Goal: Transaction & Acquisition: Purchase product/service

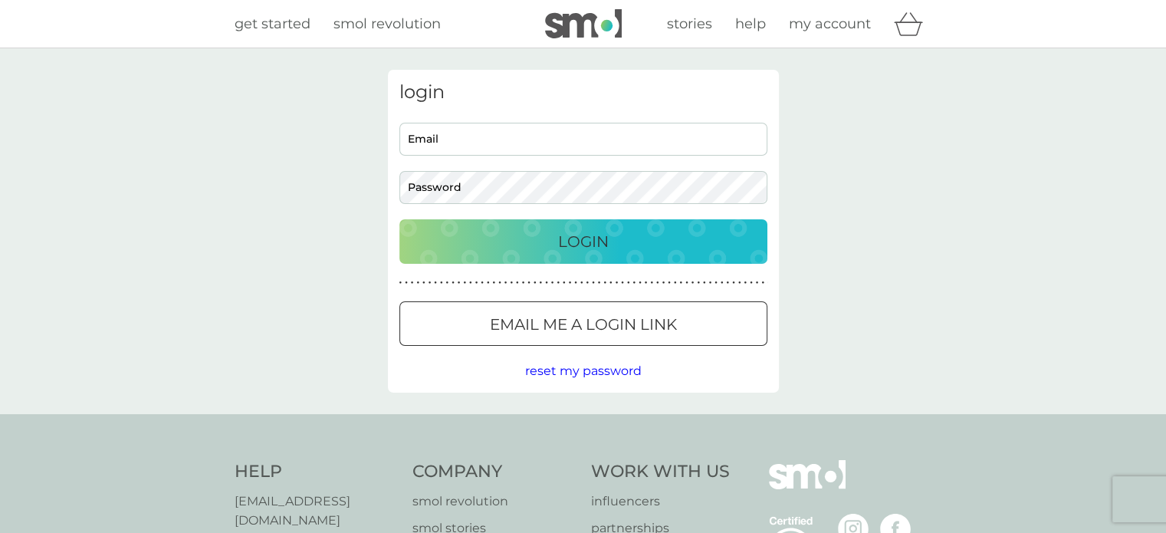
type input "[EMAIL_ADDRESS][DOMAIN_NAME]"
click at [580, 241] on p "Login" at bounding box center [583, 241] width 51 height 25
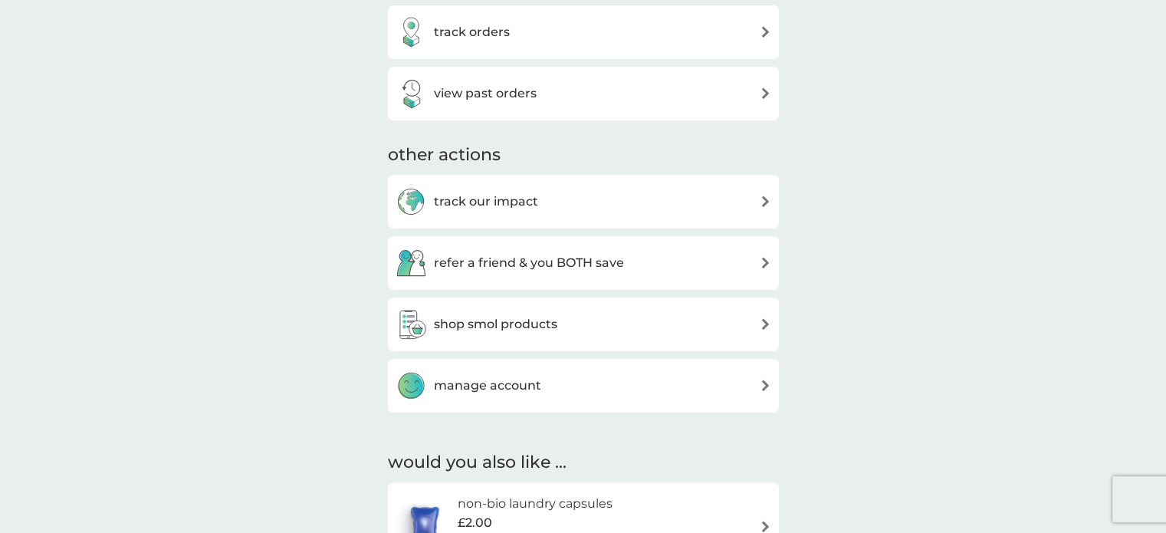
scroll to position [690, 0]
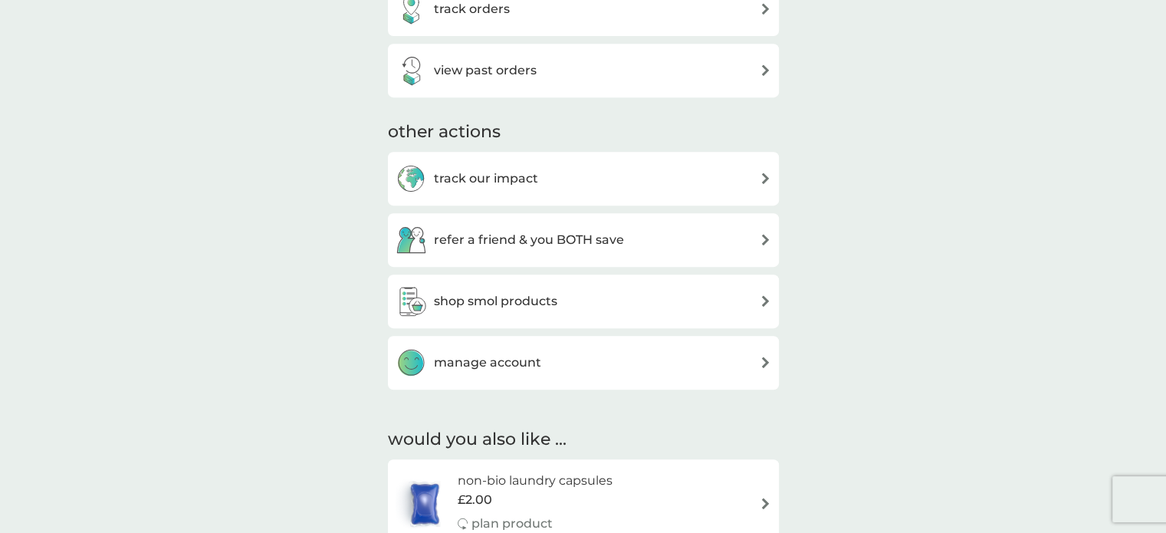
click at [411, 296] on img at bounding box center [411, 301] width 31 height 31
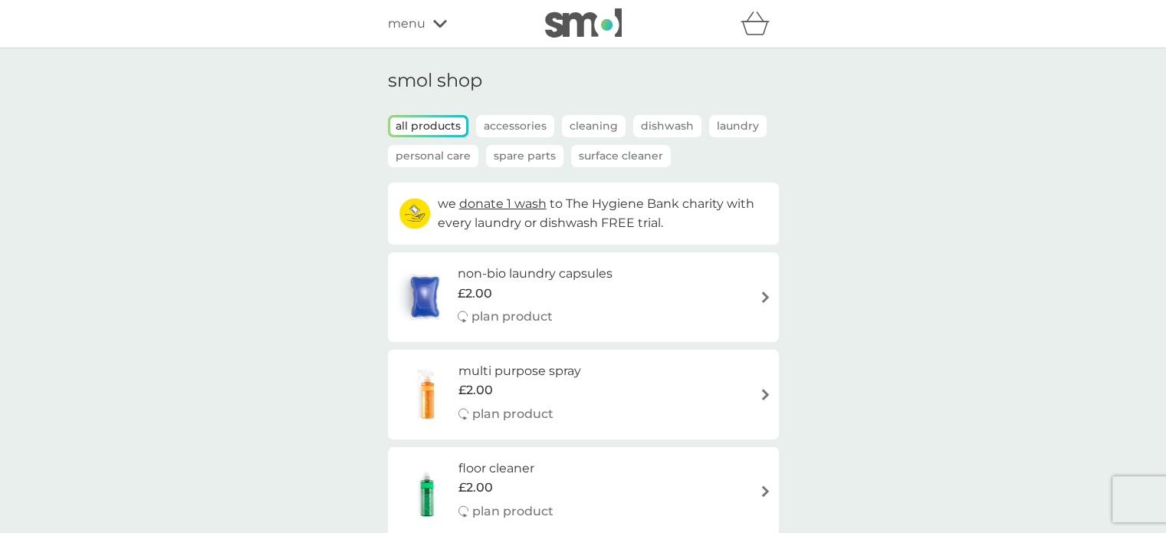
click at [665, 126] on p "Dishwash" at bounding box center [667, 126] width 68 height 22
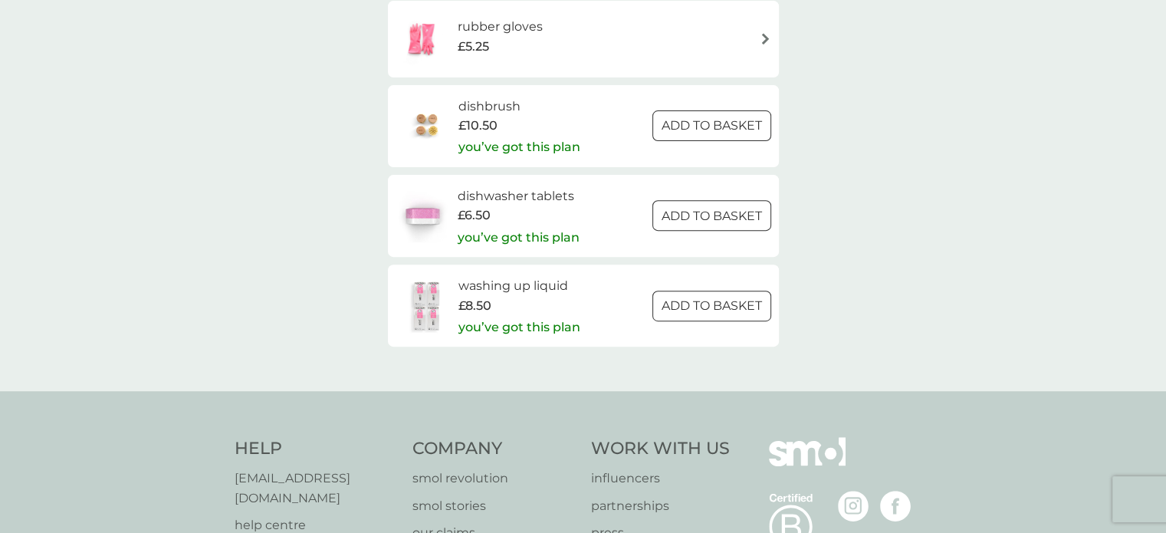
scroll to position [537, 0]
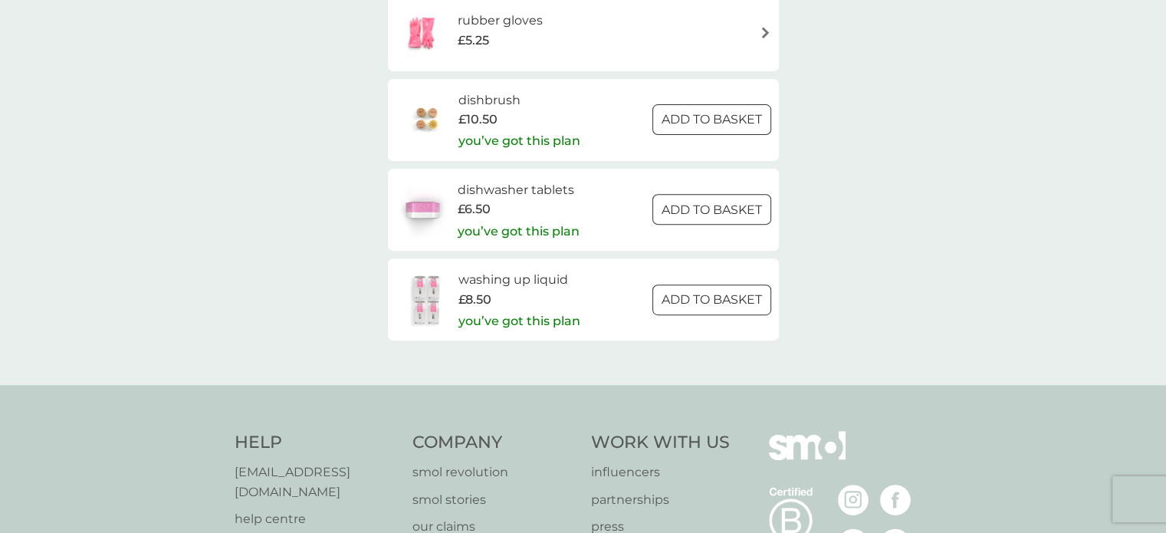
click at [478, 303] on span "£8.50" at bounding box center [474, 300] width 33 height 20
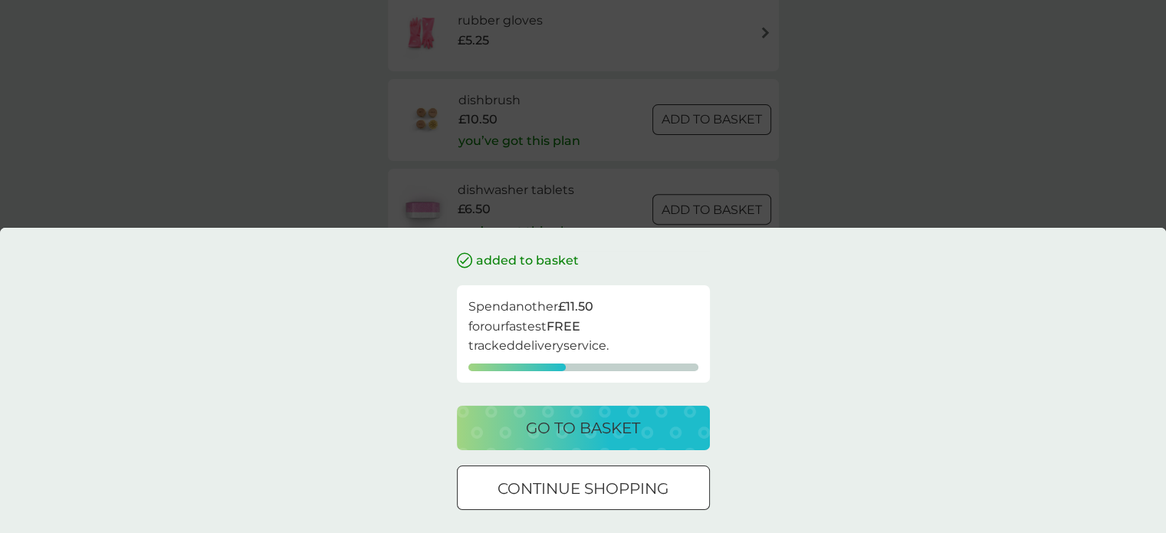
click at [938, 337] on div "added to basket Spend another £11.50 for our fastest FREE tracked delivery serv…" at bounding box center [583, 380] width 1166 height 305
click at [607, 483] on div at bounding box center [583, 489] width 55 height 16
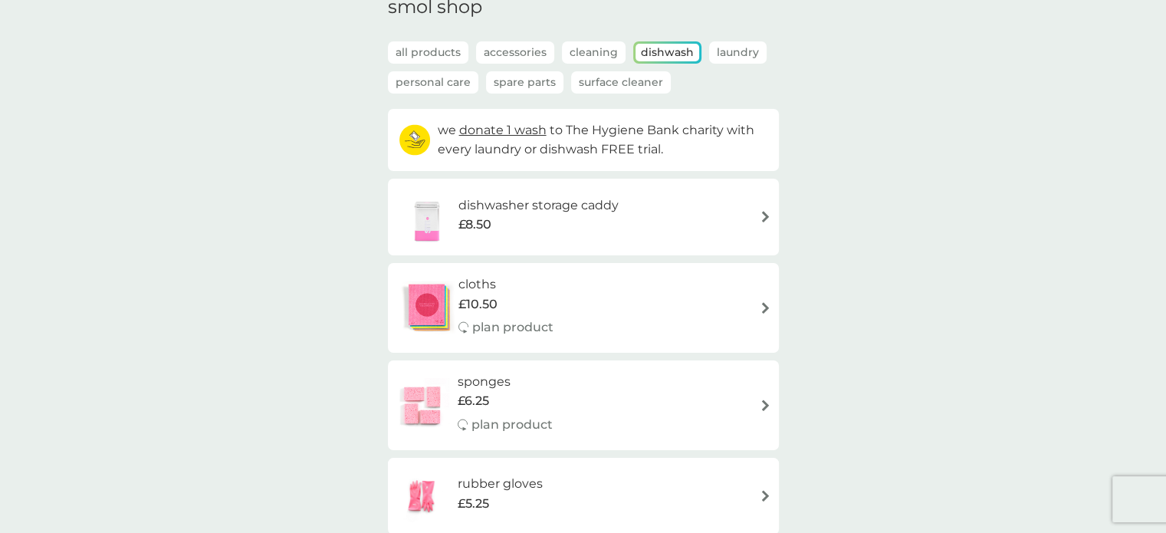
scroll to position [30, 0]
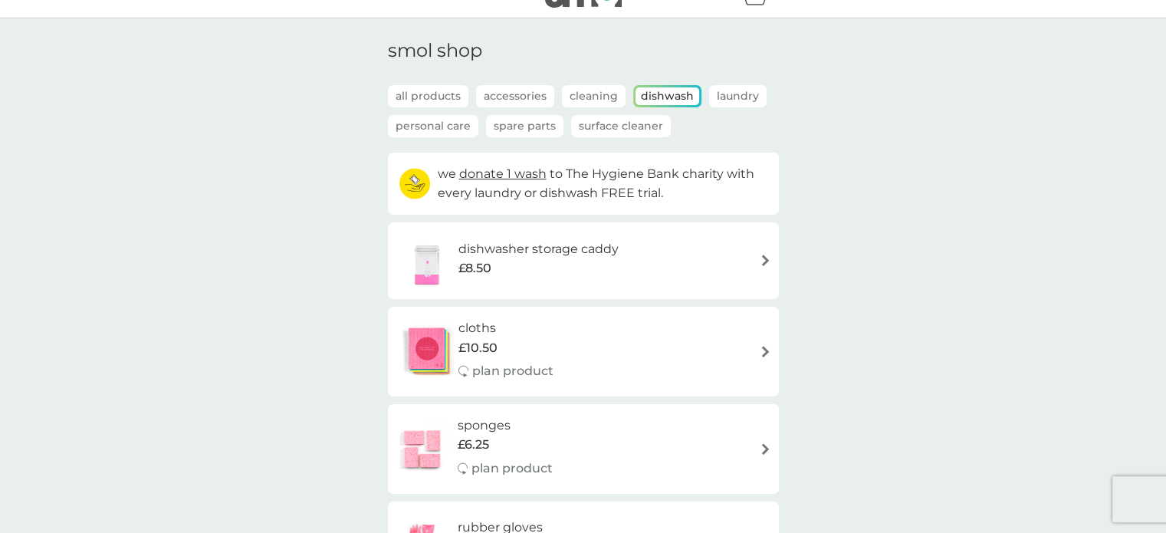
click at [665, 92] on p "Dishwash" at bounding box center [668, 96] width 64 height 18
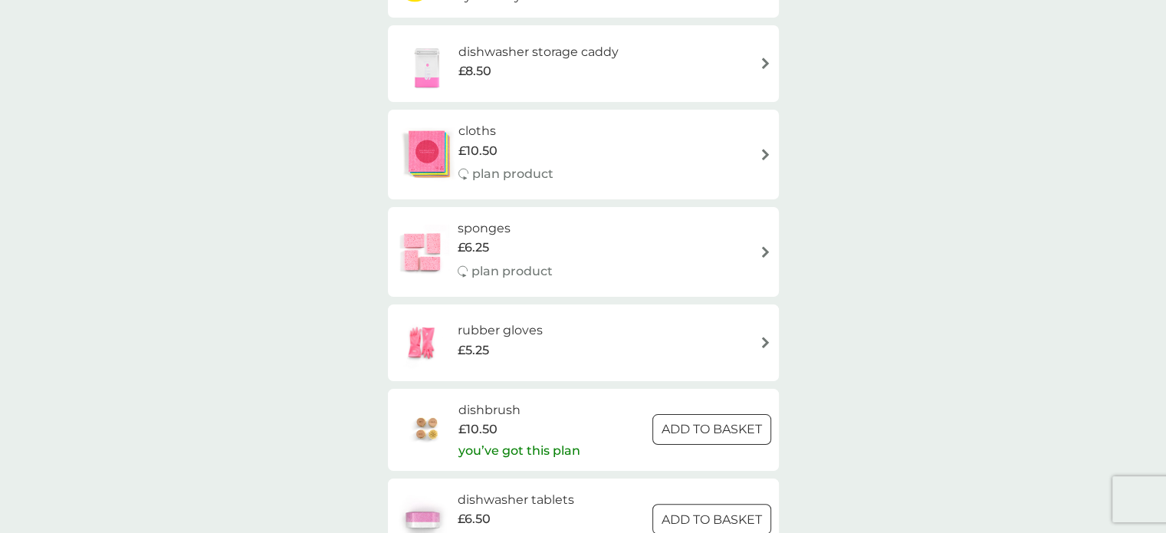
scroll to position [0, 0]
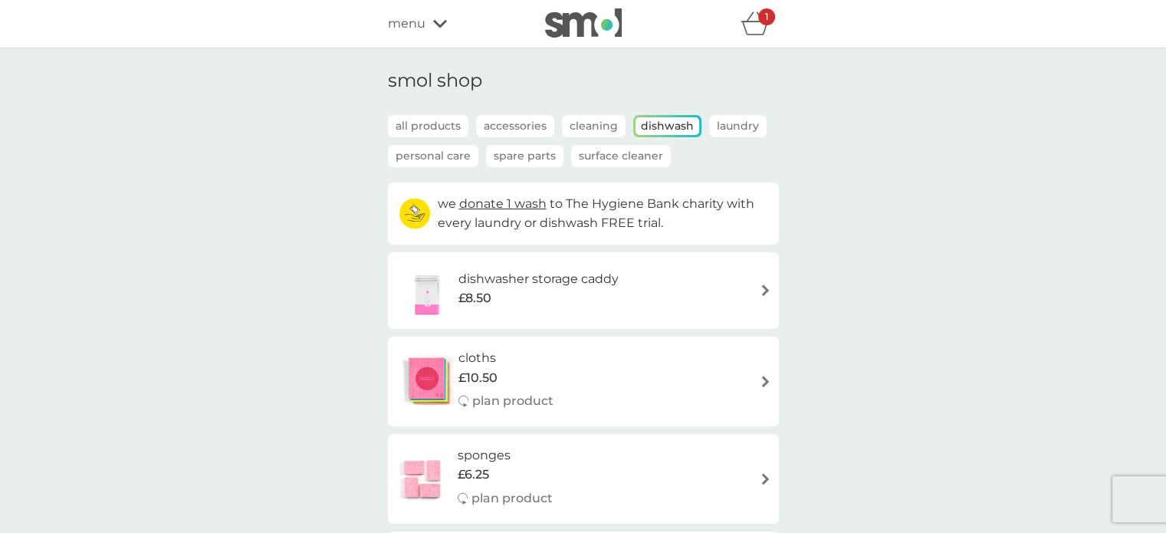
click at [756, 26] on icon "basket" at bounding box center [755, 23] width 29 height 24
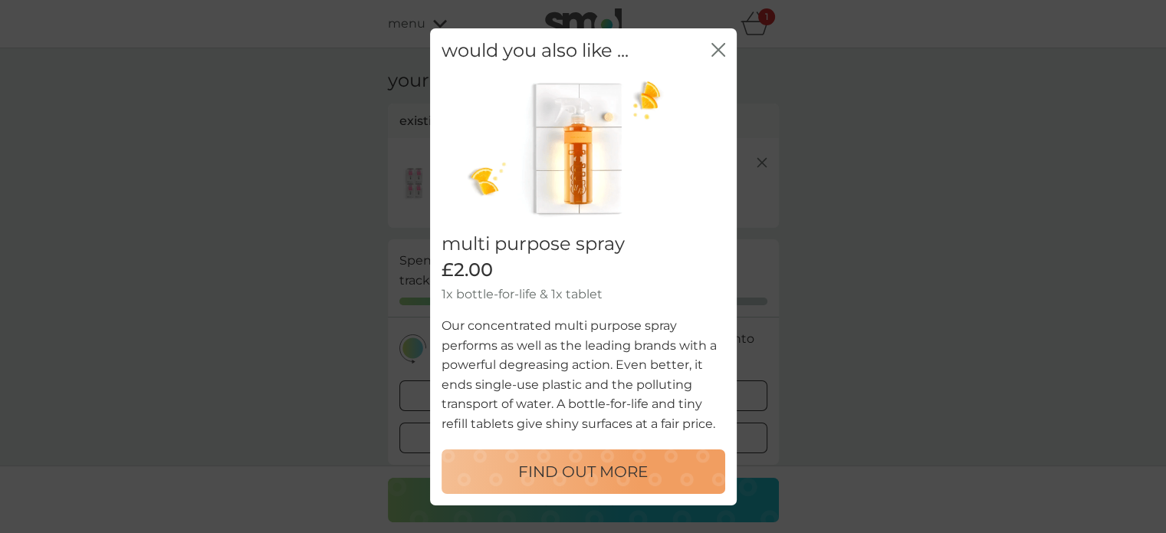
click at [721, 51] on icon "close" at bounding box center [721, 49] width 6 height 12
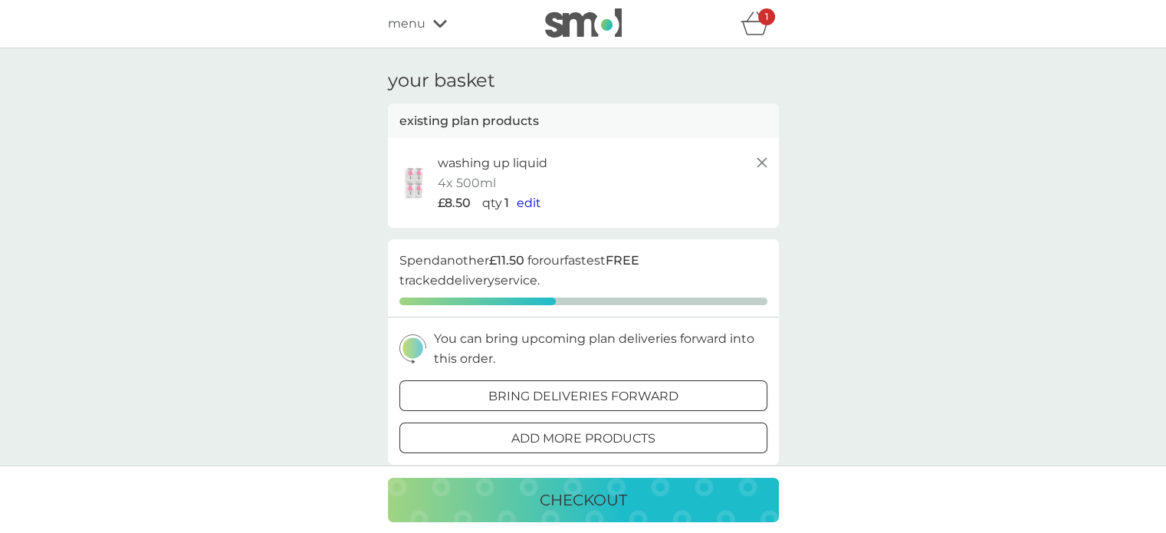
click at [564, 396] on div at bounding box center [564, 394] width 8 height 8
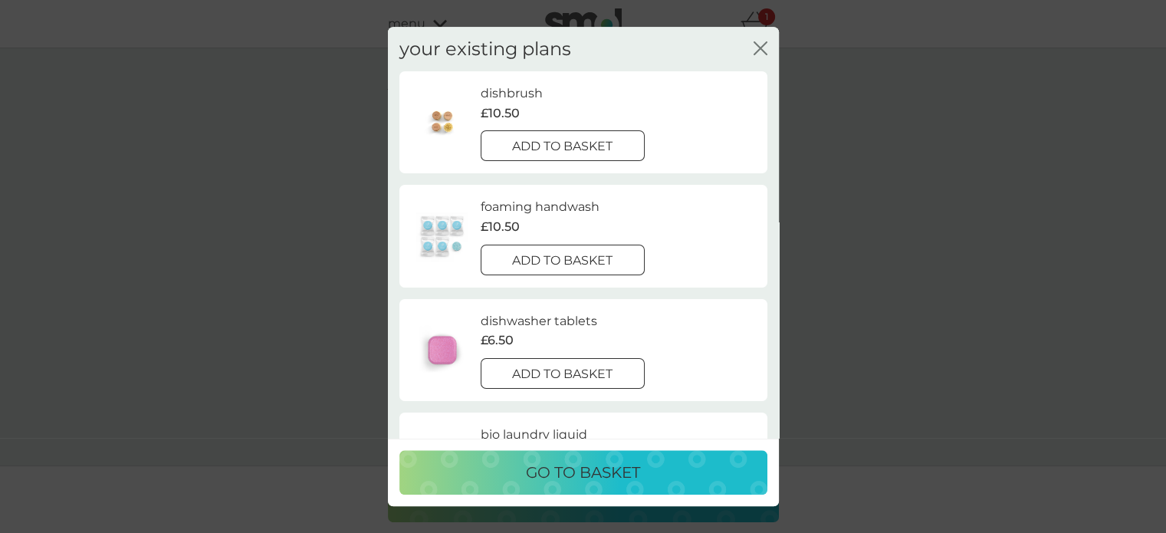
click at [764, 48] on icon "close" at bounding box center [761, 48] width 14 height 14
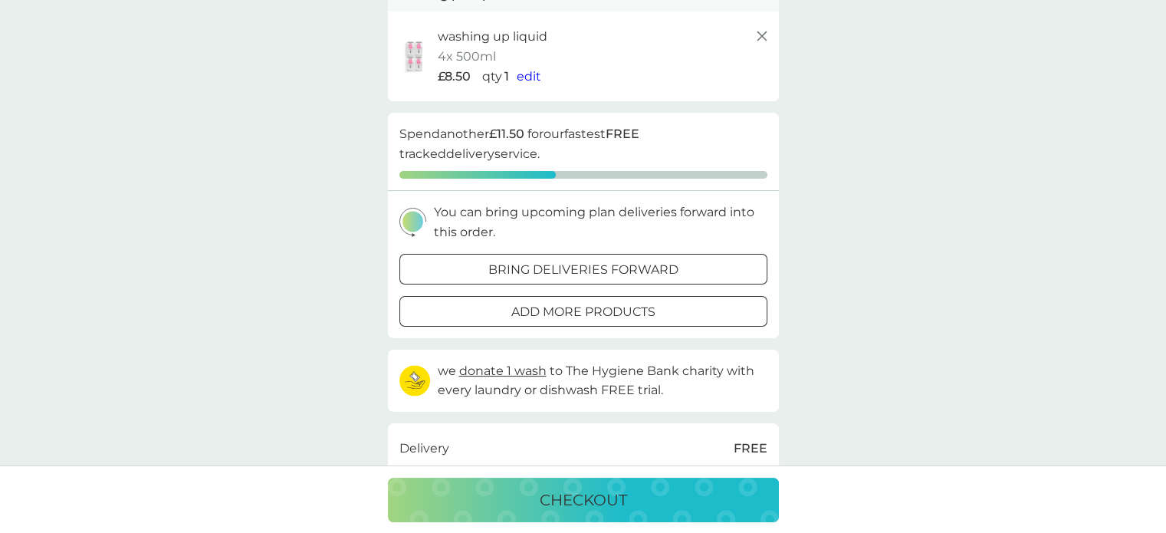
scroll to position [153, 0]
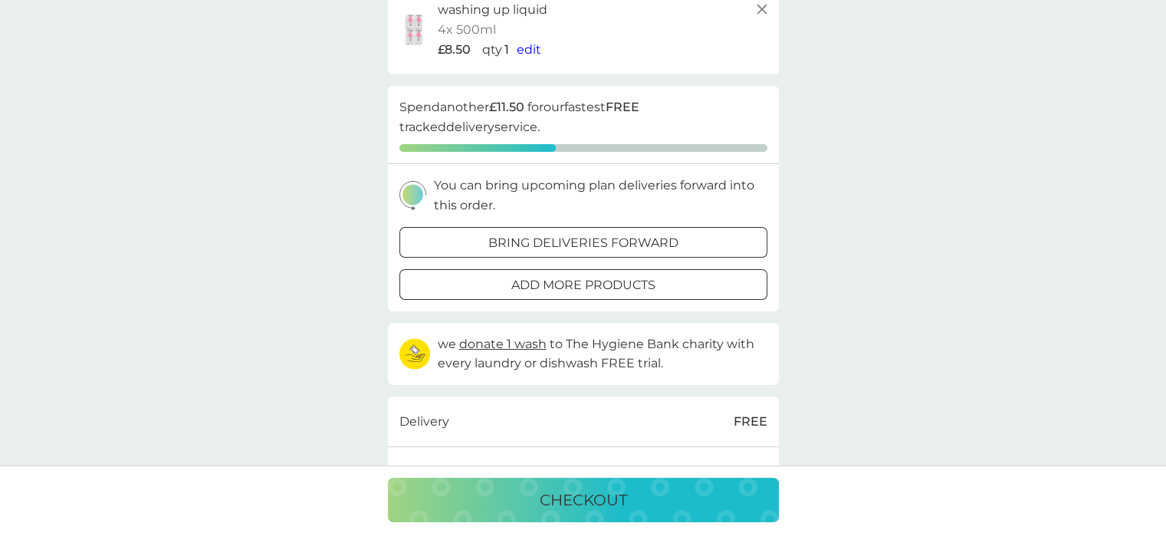
click at [560, 283] on div at bounding box center [583, 285] width 55 height 16
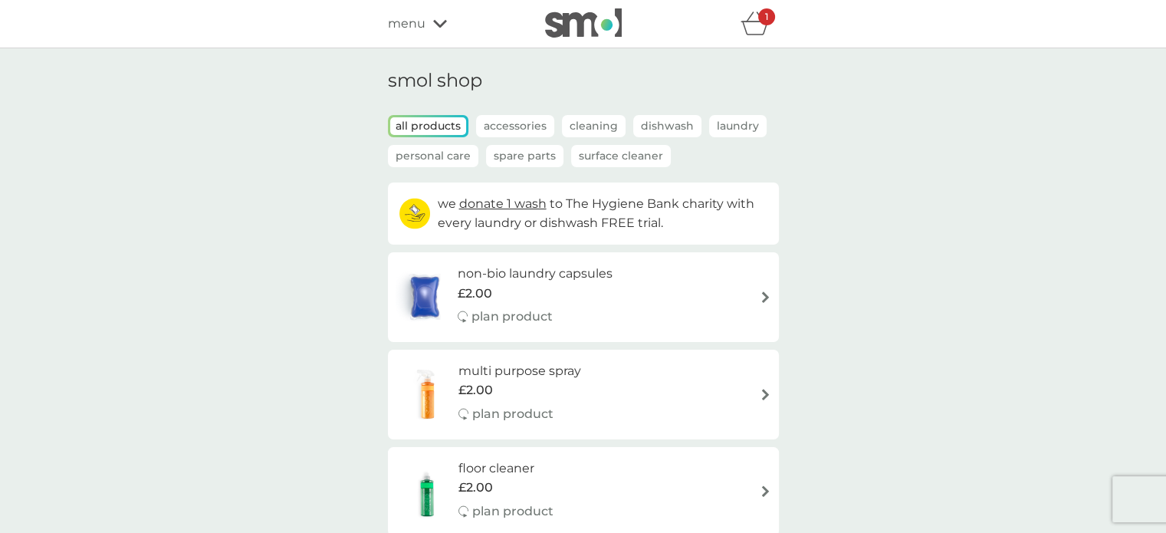
click at [638, 131] on p "Dishwash" at bounding box center [667, 126] width 68 height 22
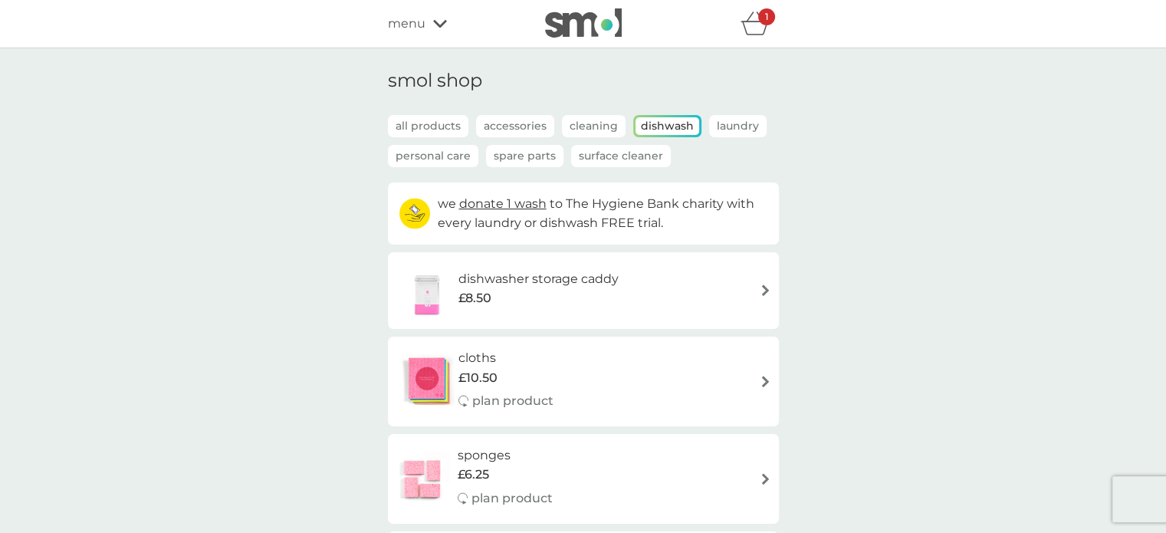
click at [752, 28] on icon "basket" at bounding box center [755, 23] width 29 height 24
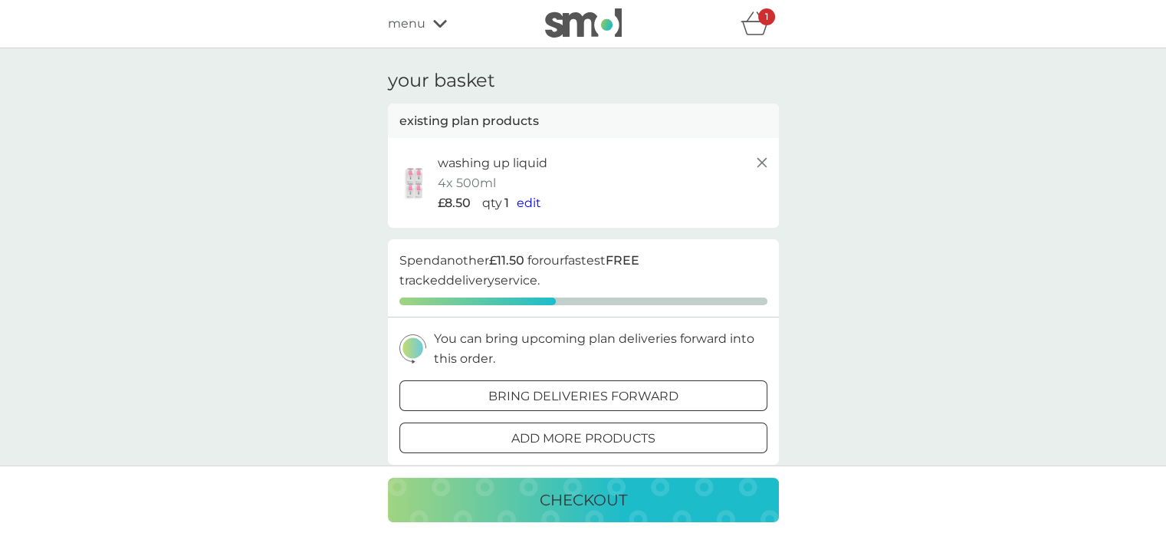
click at [530, 205] on span "edit" at bounding box center [529, 202] width 25 height 15
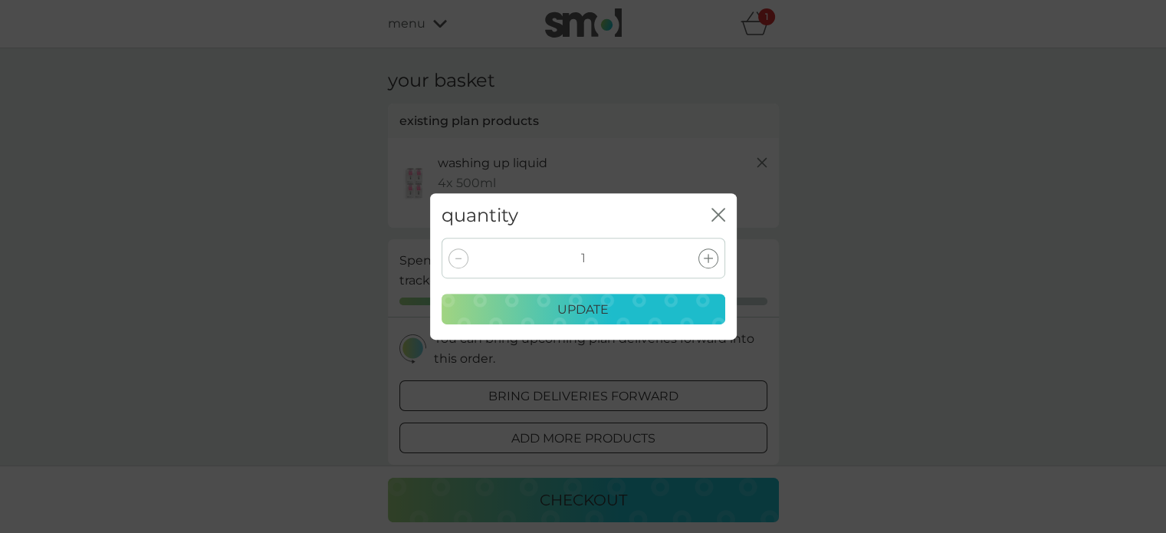
click at [709, 254] on icon at bounding box center [708, 258] width 9 height 9
click at [573, 308] on p "update" at bounding box center [582, 310] width 51 height 20
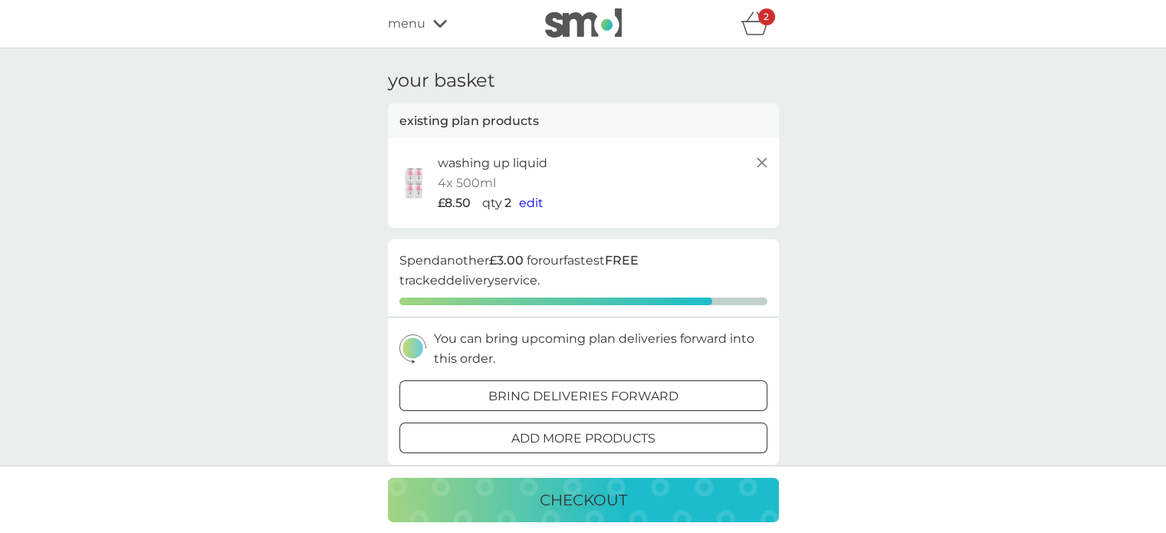
click at [595, 504] on p "checkout" at bounding box center [583, 500] width 87 height 25
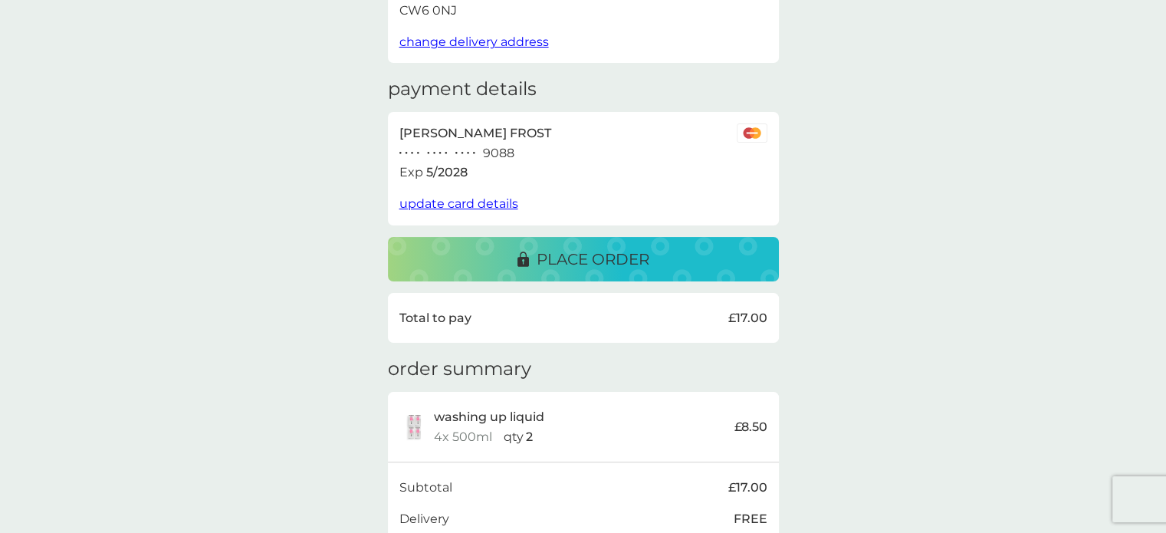
scroll to position [230, 0]
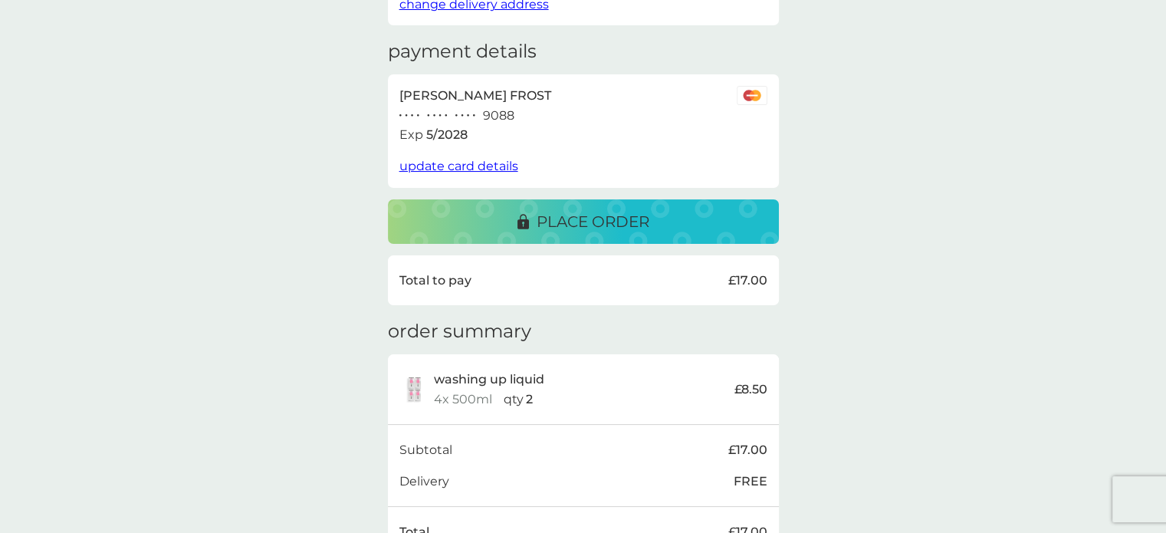
click at [610, 222] on p "place order" at bounding box center [593, 221] width 113 height 25
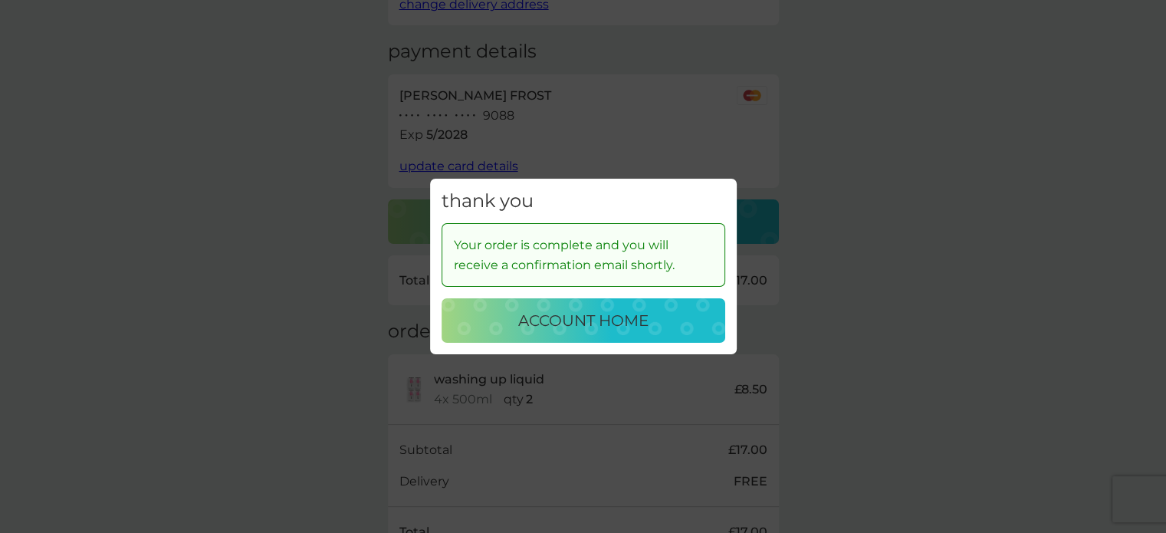
scroll to position [307, 0]
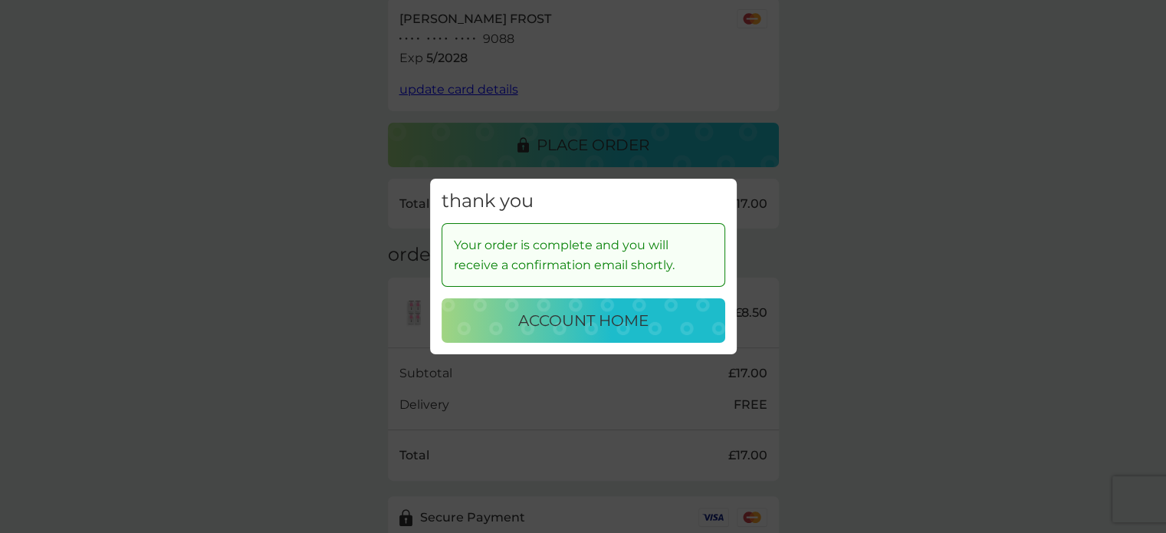
click at [568, 319] on p "account home" at bounding box center [583, 320] width 130 height 25
